Goal: Task Accomplishment & Management: Manage account settings

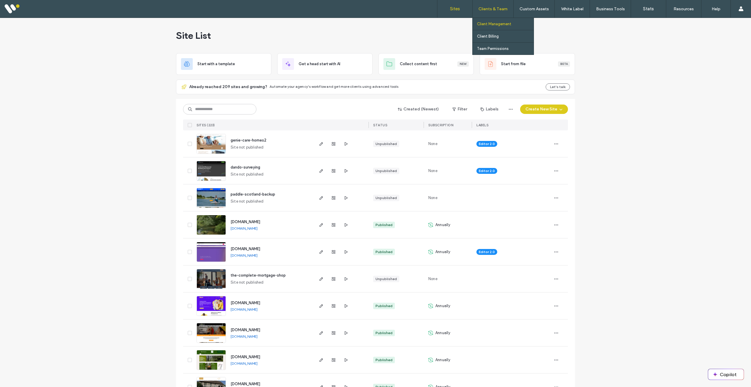
click at [497, 26] on label "Client Management" at bounding box center [494, 24] width 34 height 4
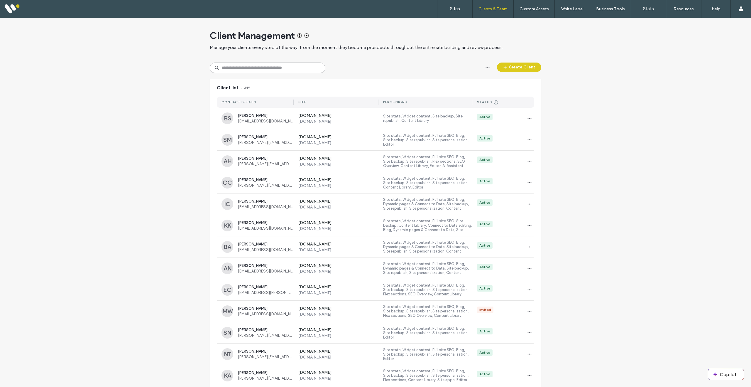
click at [275, 68] on input at bounding box center [268, 68] width 116 height 11
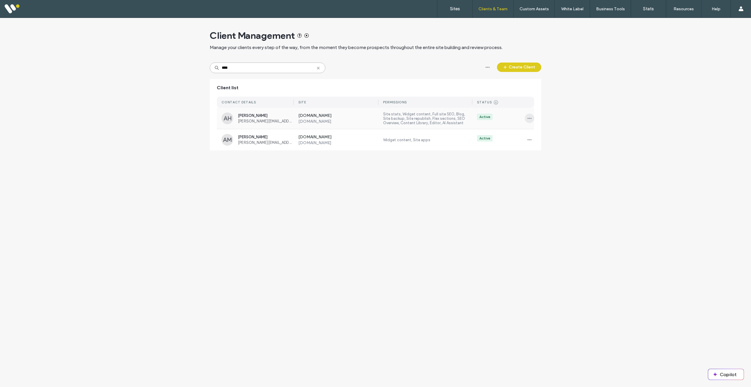
type input "****"
click at [531, 118] on use "button" at bounding box center [530, 118] width 4 height 1
click at [539, 156] on span "Delete client" at bounding box center [548, 156] width 23 height 6
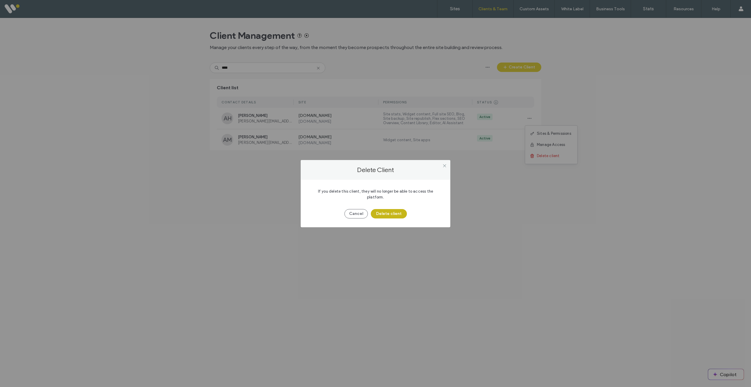
click at [390, 209] on button "Delete client" at bounding box center [389, 213] width 36 height 9
